Goal: Transaction & Acquisition: Purchase product/service

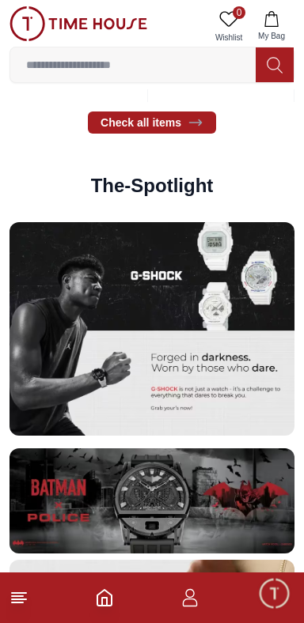
scroll to position [3074, 0]
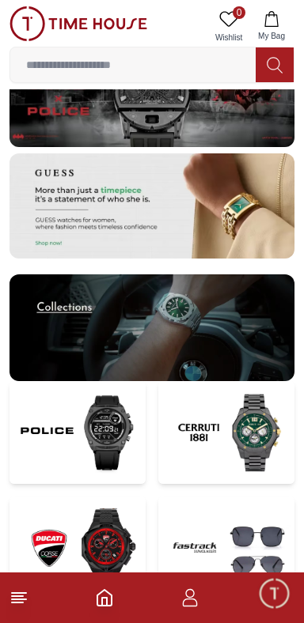
click at [278, 147] on img at bounding box center [151, 94] width 285 height 105
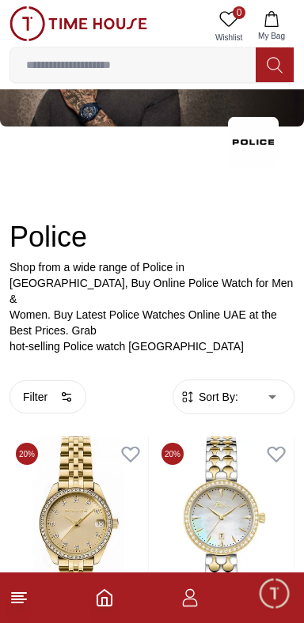
scroll to position [95, 0]
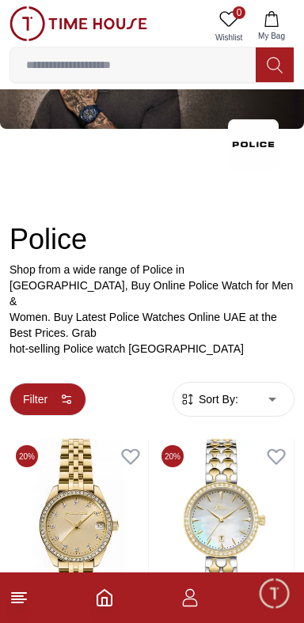
click at [48, 393] on button "Filter" at bounding box center [47, 399] width 77 height 33
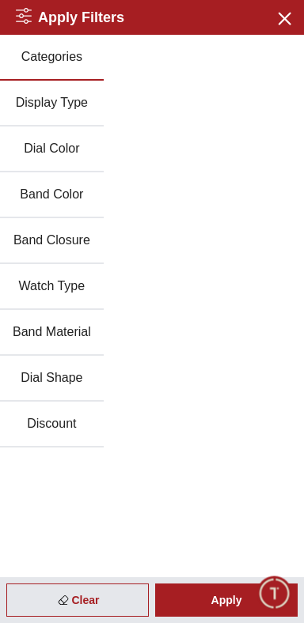
click at [287, 2] on div "Apply Filters Close menu" at bounding box center [152, 17] width 304 height 35
click at [274, 25] on icon "button" at bounding box center [284, 18] width 20 height 20
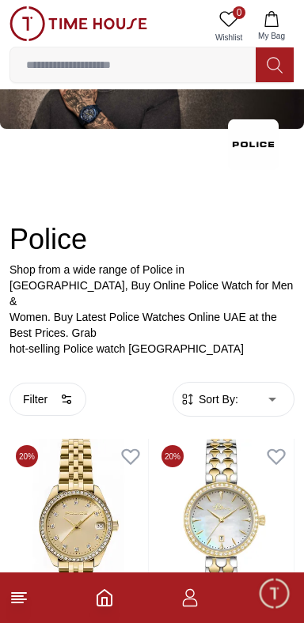
click at [218, 402] on span "Sort By:" at bounding box center [216, 400] width 43 height 16
click at [234, 397] on span "Sort By:" at bounding box center [216, 400] width 43 height 16
click at [235, 395] on span "Sort By:" at bounding box center [216, 400] width 43 height 16
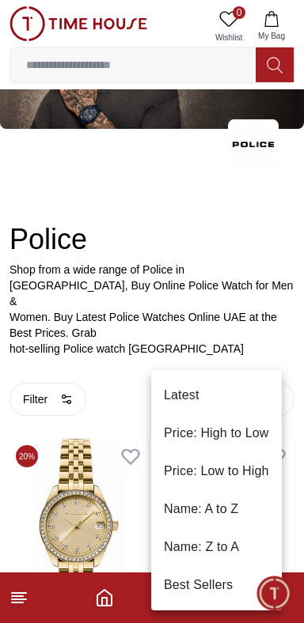
click at [218, 388] on li "Latest" at bounding box center [216, 396] width 131 height 38
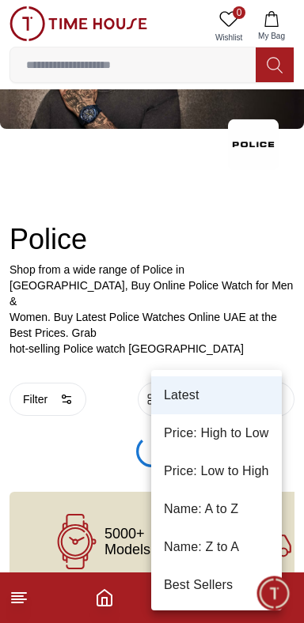
click at [240, 467] on li "Price: Low to High" at bounding box center [216, 472] width 131 height 38
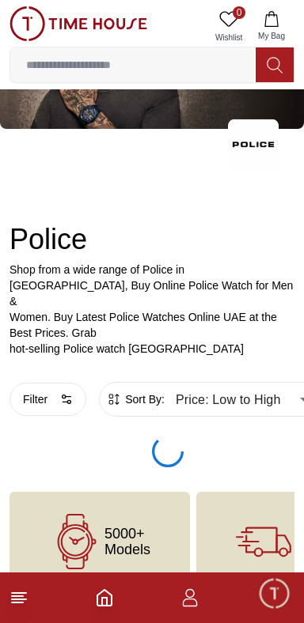
scroll to position [34, 0]
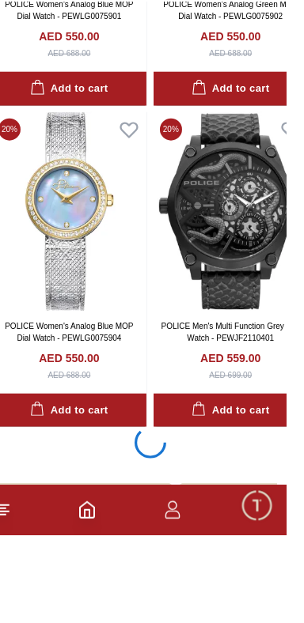
scroll to position [3392, 0]
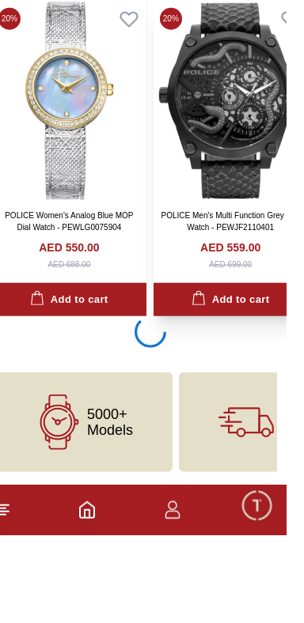
click at [303, 288] on img at bounding box center [248, 188] width 154 height 199
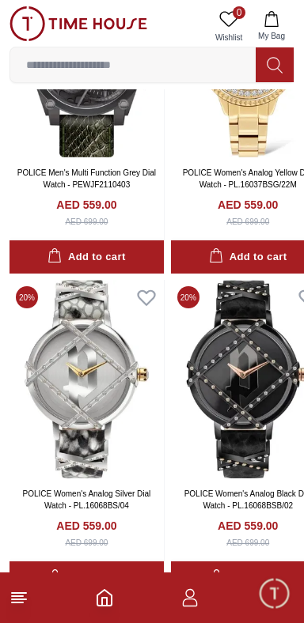
scroll to position [512, 43]
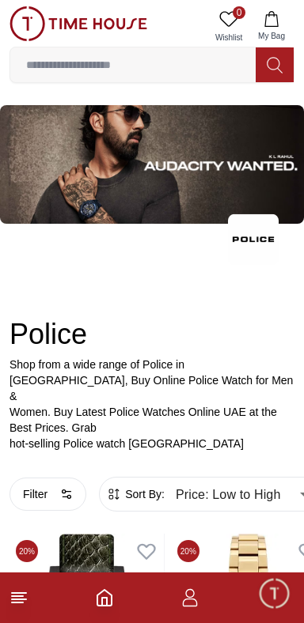
click at [293, 317] on div "Police Shop from a wide range of Police in [GEOGRAPHIC_DATA], Buy Online Police…" at bounding box center [152, 346] width 304 height 212
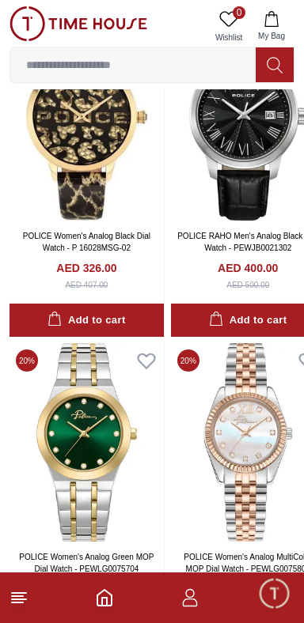
scroll to position [512, 1]
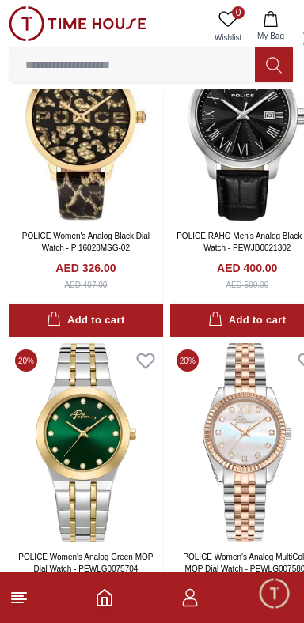
scroll to position [95, 0]
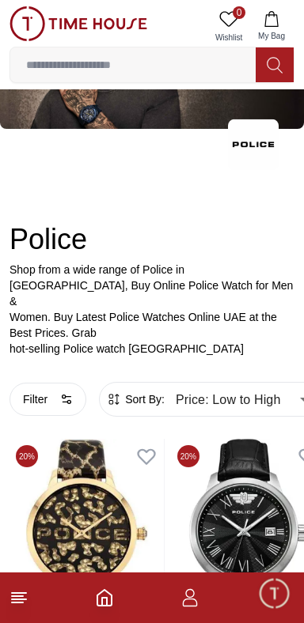
type input "*"
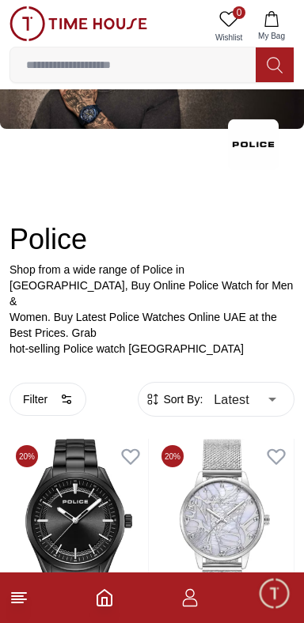
click at [26, 578] on footer at bounding box center [152, 598] width 304 height 51
click at [21, 591] on icon at bounding box center [18, 598] width 19 height 19
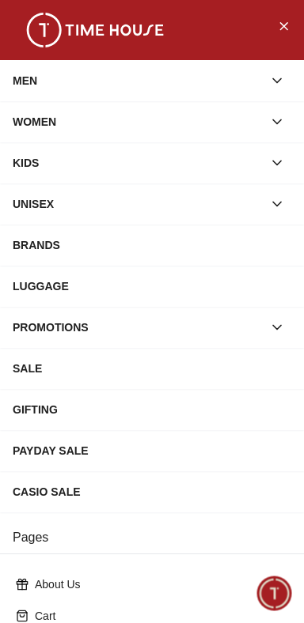
click at [278, 93] on button "button" at bounding box center [277, 80] width 28 height 28
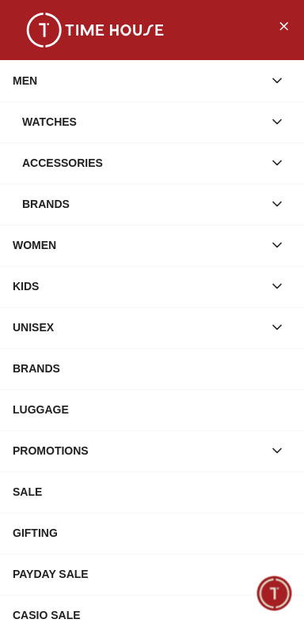
click at [272, 128] on icon "button" at bounding box center [277, 122] width 16 height 16
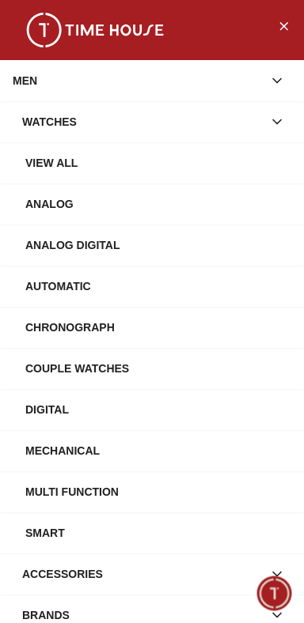
click at [287, 123] on button "button" at bounding box center [277, 122] width 28 height 28
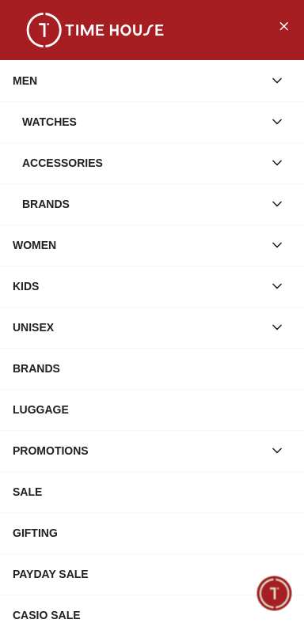
click at [288, 213] on button "button" at bounding box center [277, 204] width 28 height 28
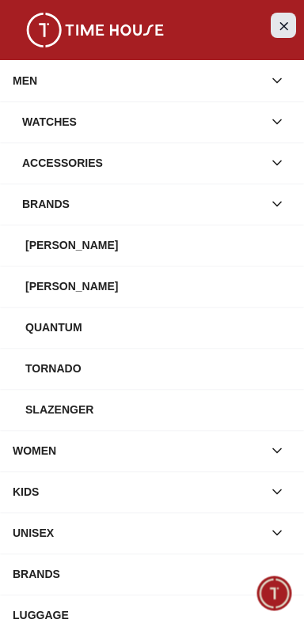
click at [290, 28] on button "Close Menu" at bounding box center [283, 25] width 25 height 25
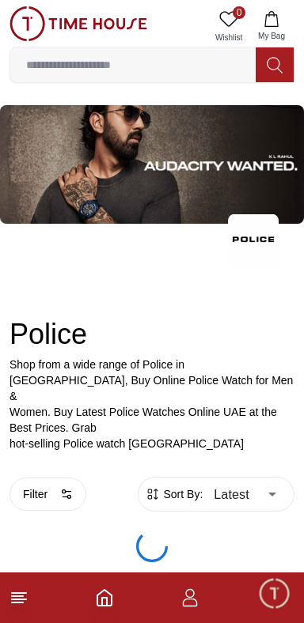
scroll to position [95, 0]
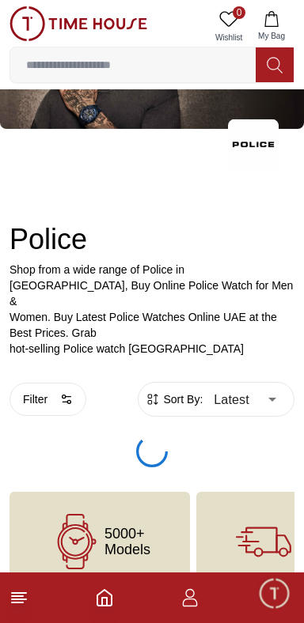
click at [23, 605] on icon at bounding box center [18, 598] width 19 height 19
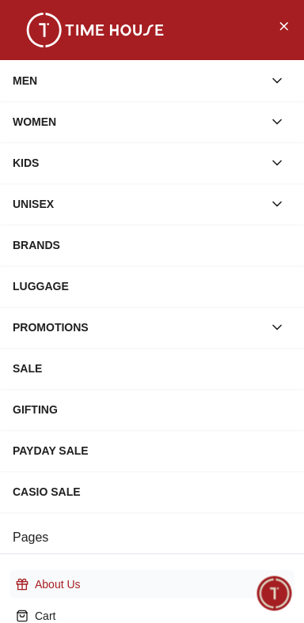
click at [24, 591] on icon at bounding box center [22, 584] width 13 height 13
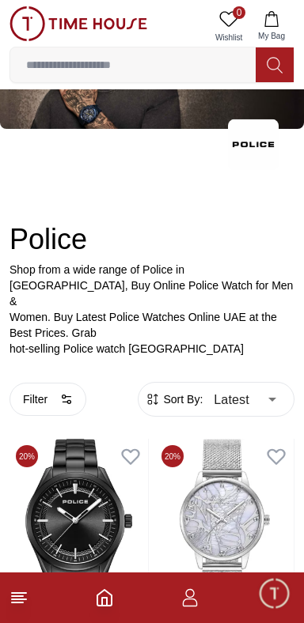
click at [18, 603] on line at bounding box center [17, 603] width 11 height 0
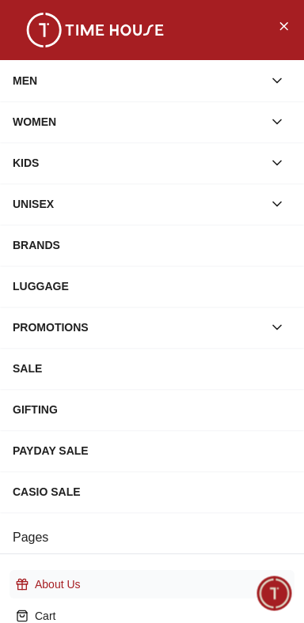
click at [35, 593] on p "About Us" at bounding box center [158, 585] width 247 height 16
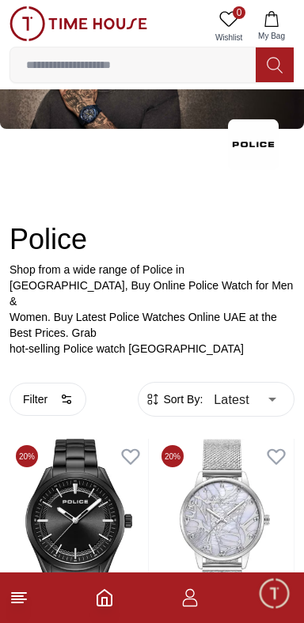
click at [23, 606] on icon at bounding box center [18, 598] width 19 height 19
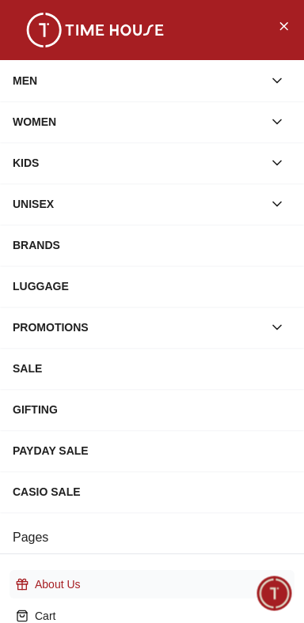
click at [39, 593] on p "About Us" at bounding box center [158, 585] width 247 height 16
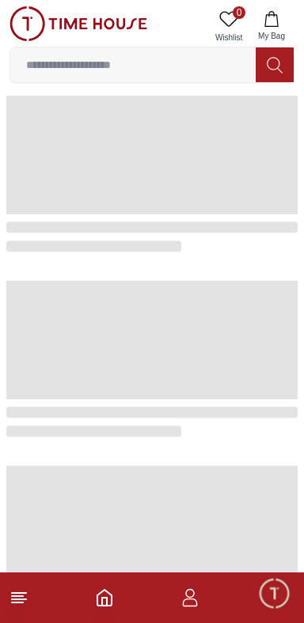
click at [104, 605] on icon "Home" at bounding box center [104, 598] width 19 height 19
click at [104, 600] on icon "Home" at bounding box center [104, 598] width 19 height 19
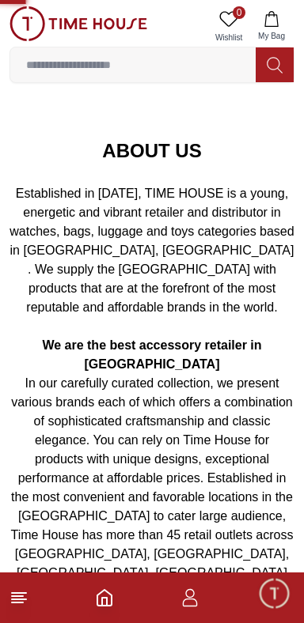
click at [104, 602] on icon "Home" at bounding box center [104, 598] width 19 height 19
click at [104, 604] on icon "Home" at bounding box center [104, 598] width 19 height 19
click at [107, 605] on polyline "Home" at bounding box center [104, 602] width 5 height 8
click at [104, 604] on icon "Home" at bounding box center [104, 598] width 19 height 19
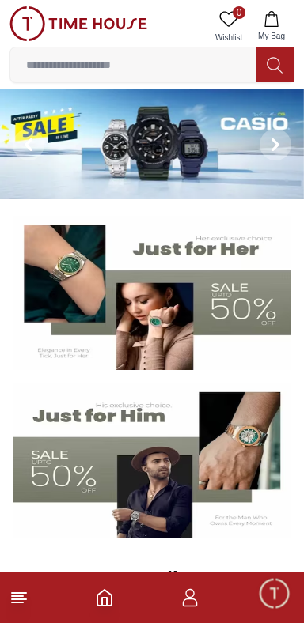
click at [198, 165] on img at bounding box center [152, 144] width 304 height 110
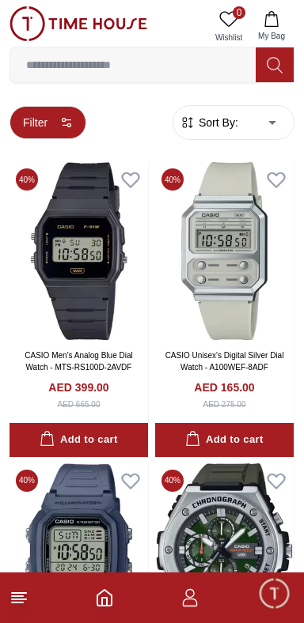
click at [28, 116] on button "Filter" at bounding box center [47, 122] width 77 height 33
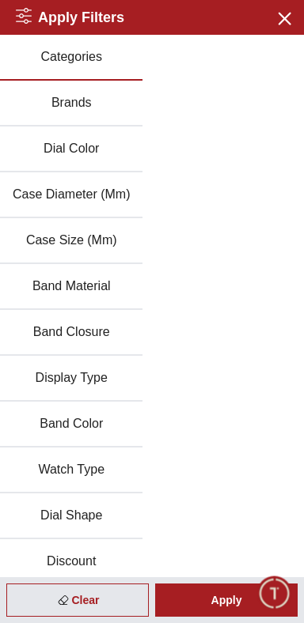
click at [34, 108] on button "Brands" at bounding box center [71, 104] width 142 height 46
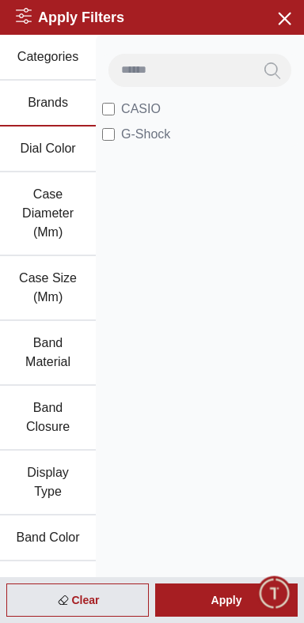
click at [32, 202] on button "Case Diameter (Mm)" at bounding box center [48, 214] width 96 height 84
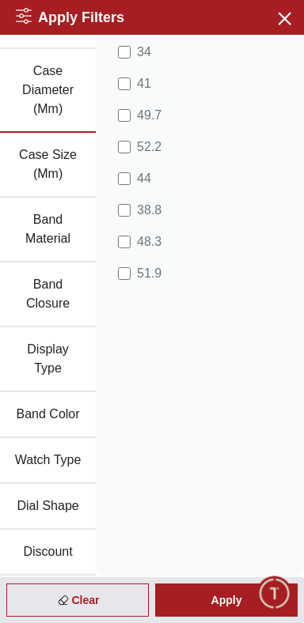
scroll to position [157, 0]
click at [78, 494] on button "Dial Shape" at bounding box center [48, 507] width 96 height 46
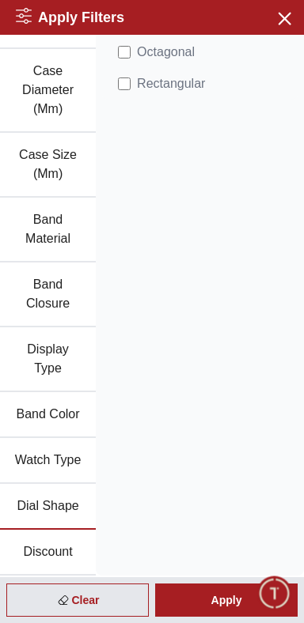
click at [59, 547] on button "Discount" at bounding box center [48, 553] width 96 height 46
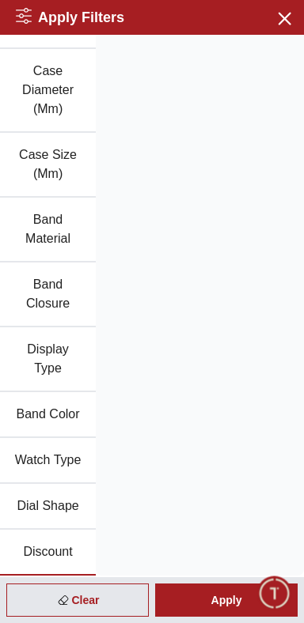
click at [63, 406] on button "Band Color" at bounding box center [48, 415] width 96 height 46
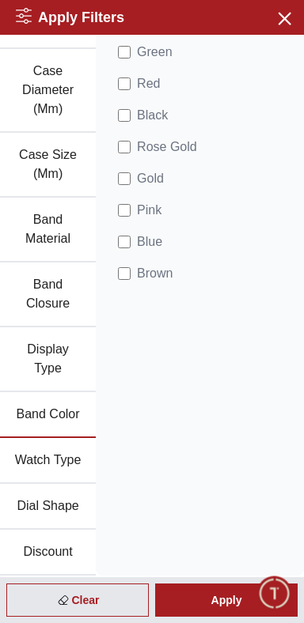
click at [272, 34] on div "Apply Filters Close menu" at bounding box center [152, 17] width 304 height 35
click at [275, 18] on icon "button" at bounding box center [284, 18] width 20 height 20
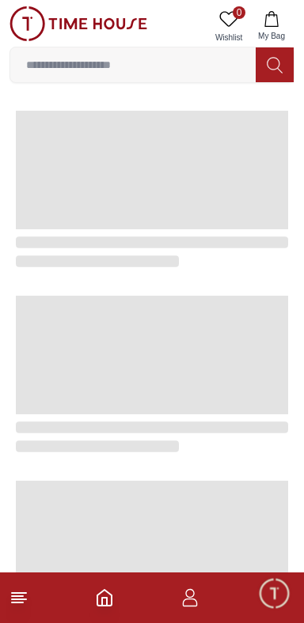
scroll to position [1275, 0]
